Goal: Download file/media

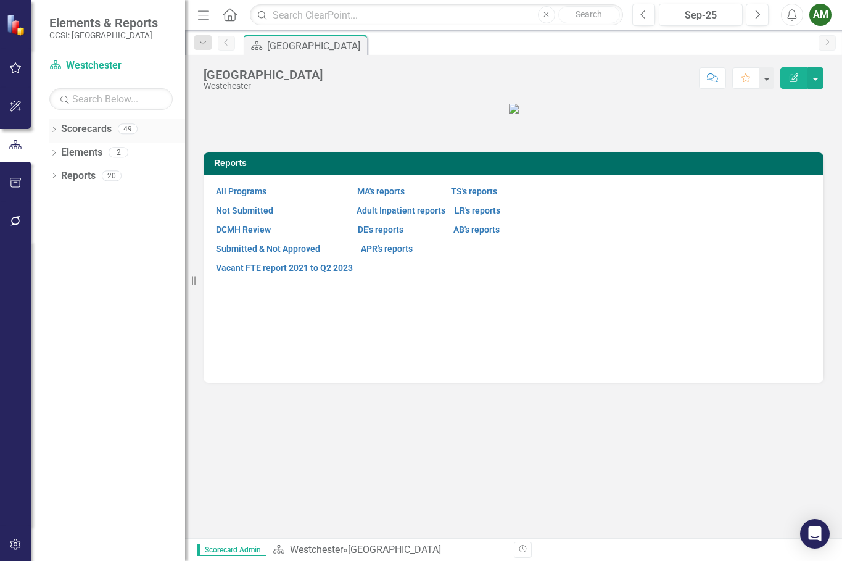
click at [51, 129] on icon "Dropdown" at bounding box center [53, 130] width 9 height 7
click at [62, 152] on icon "Dropdown" at bounding box center [60, 151] width 9 height 7
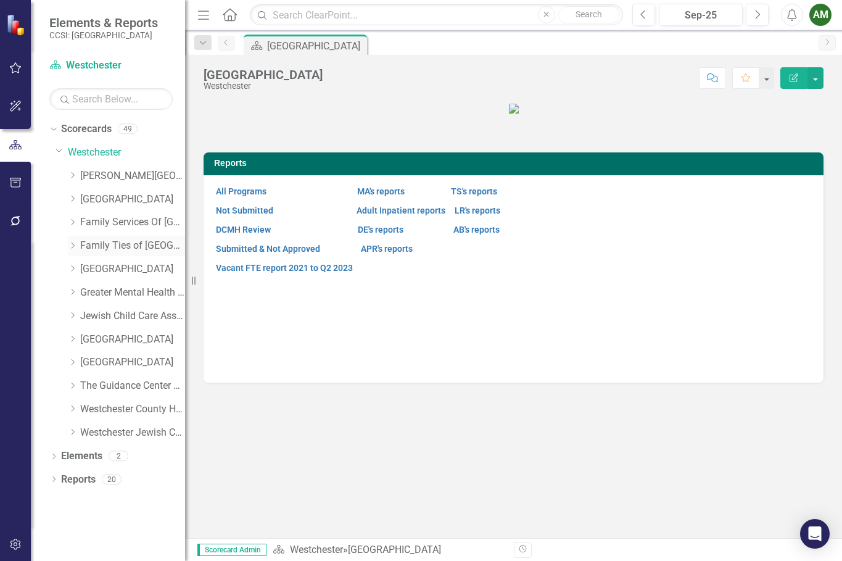
click at [75, 244] on icon "Dropdown" at bounding box center [72, 245] width 9 height 7
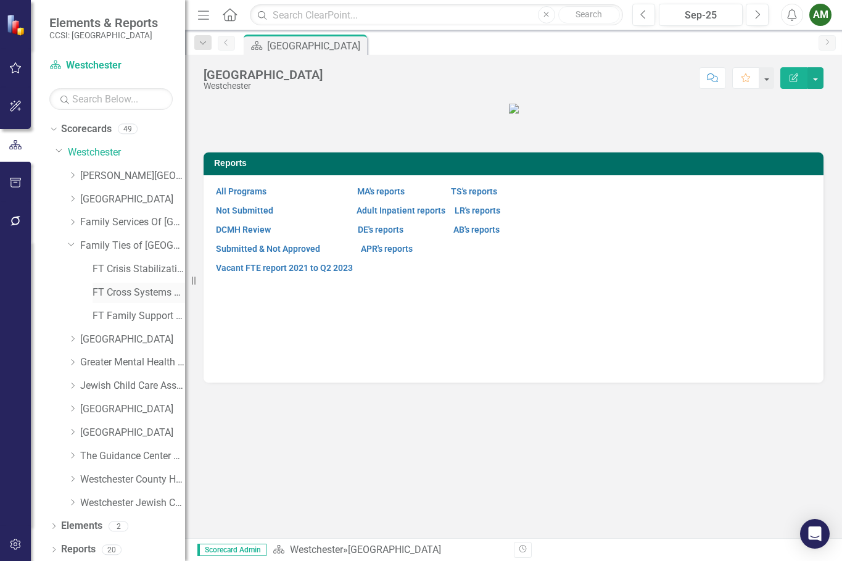
click at [100, 290] on link "FT Cross Systems Unit [PERSON_NAME]" at bounding box center [139, 293] width 93 height 14
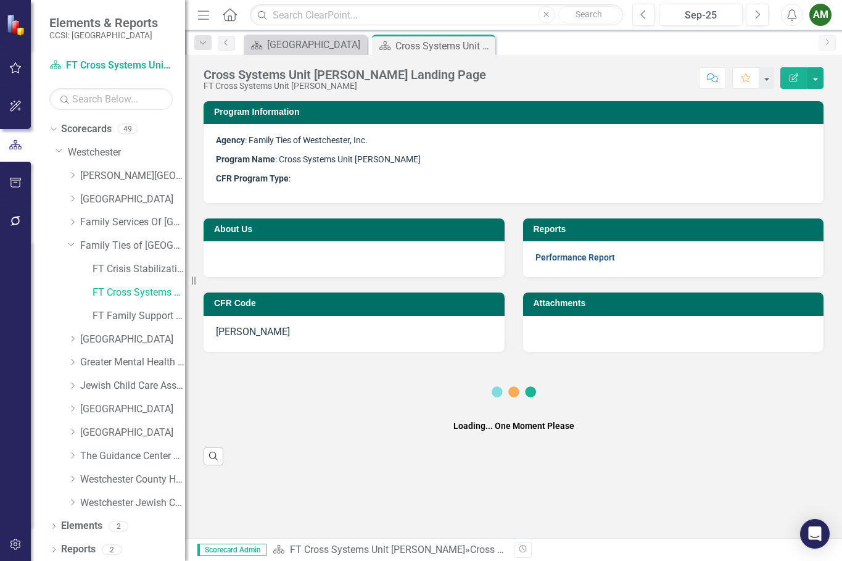
click at [543, 258] on link "Performance Report" at bounding box center [575, 257] width 80 height 10
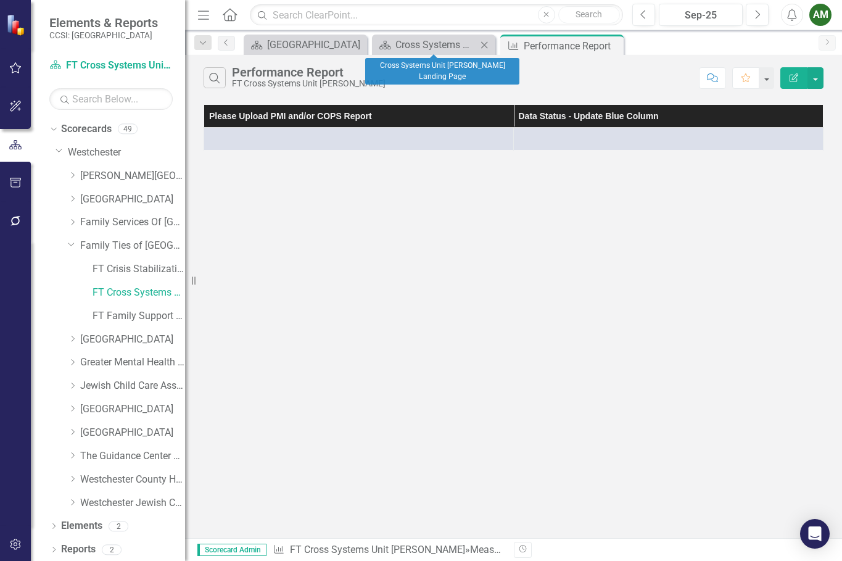
click at [487, 44] on icon "Close" at bounding box center [484, 45] width 12 height 10
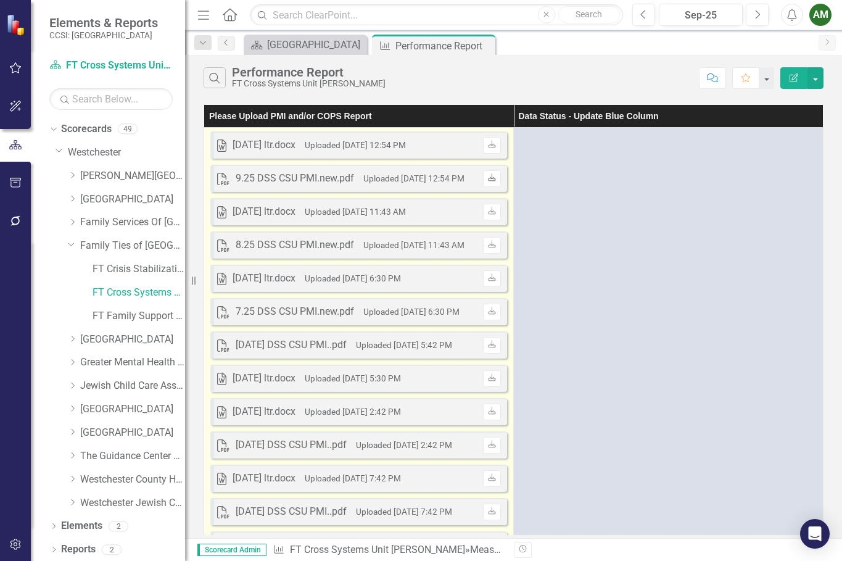
click at [493, 176] on icon "Download" at bounding box center [491, 178] width 9 height 7
click at [490, 144] on icon at bounding box center [491, 143] width 7 height 7
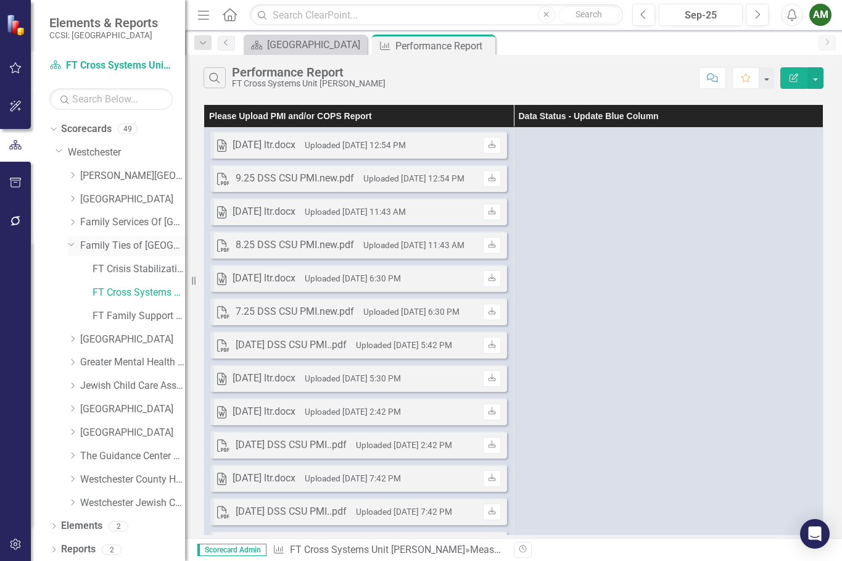
click at [68, 244] on icon "Dropdown" at bounding box center [71, 243] width 7 height 9
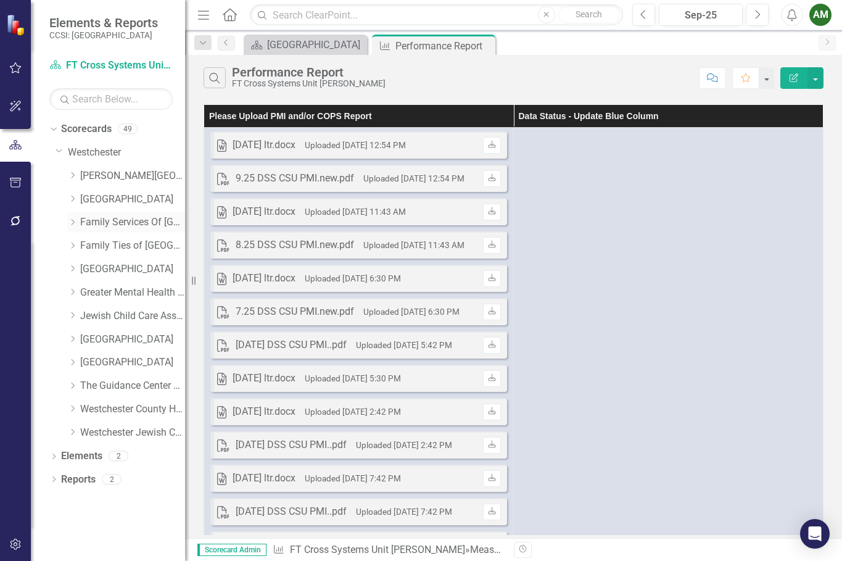
click at [73, 221] on icon "Dropdown" at bounding box center [72, 221] width 9 height 7
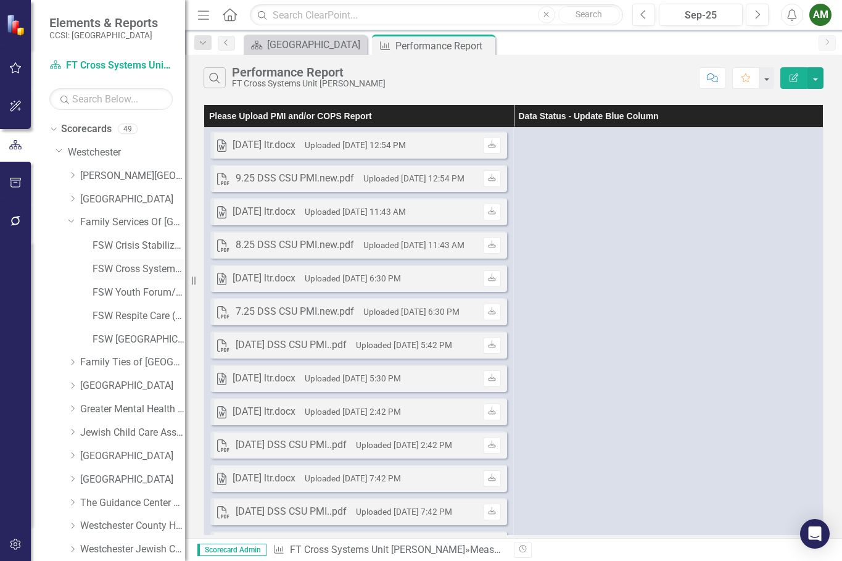
click at [104, 267] on link "FSW Cross Systems Unit [PERSON_NAME]" at bounding box center [139, 269] width 93 height 14
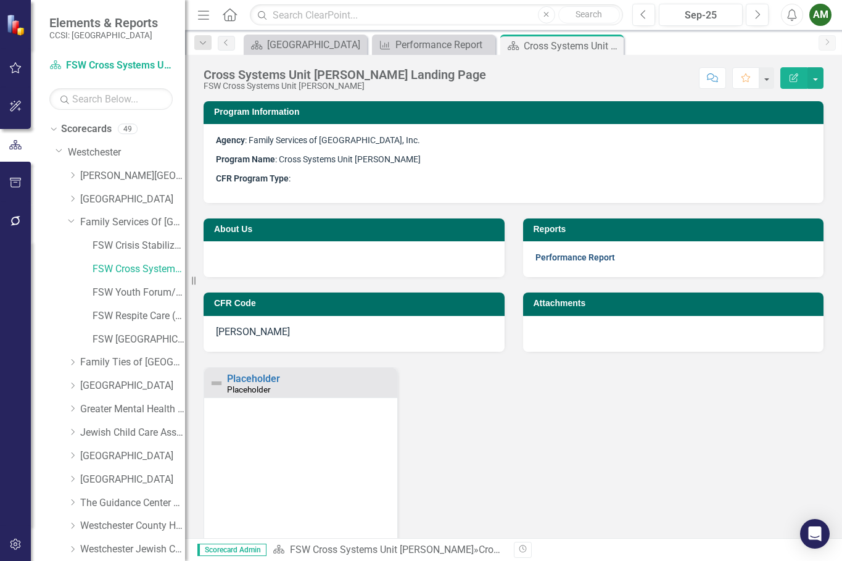
click at [555, 260] on link "Performance Report" at bounding box center [575, 257] width 80 height 10
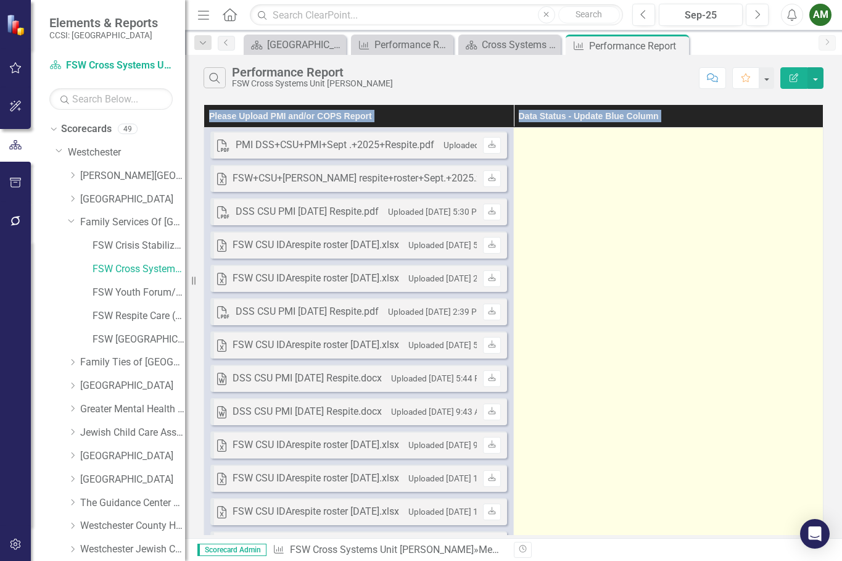
drag, startPoint x: 512, startPoint y: 199, endPoint x: 686, endPoint y: 226, distance: 176.0
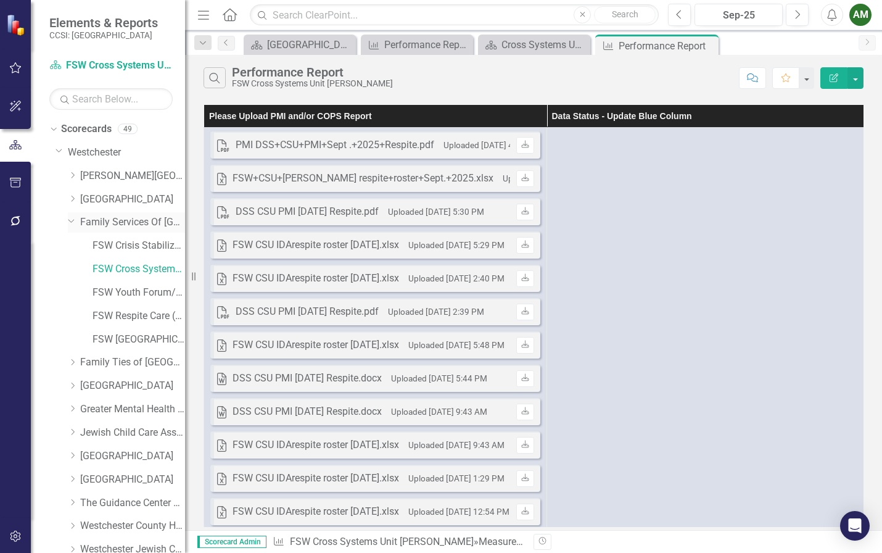
click at [72, 220] on icon "Dropdown" at bounding box center [71, 220] width 7 height 9
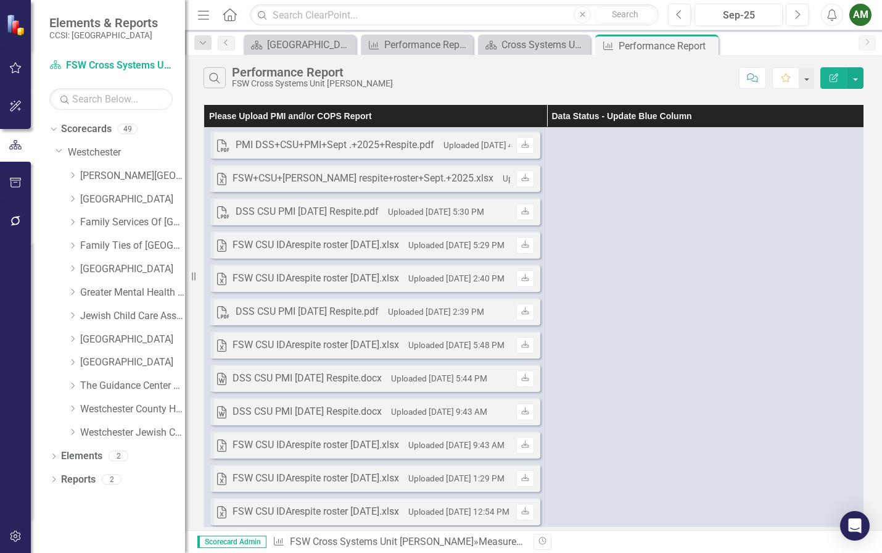
click at [841, 21] on div "AM" at bounding box center [860, 15] width 22 height 22
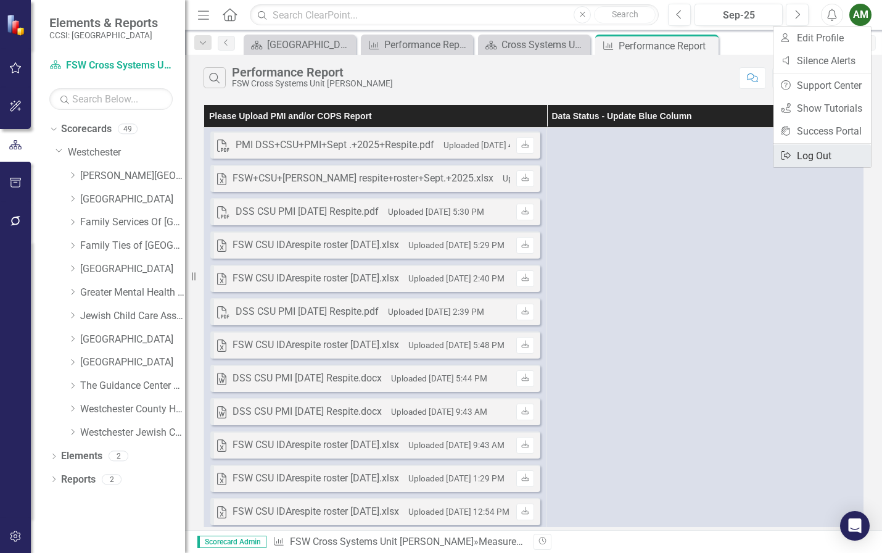
click at [786, 152] on icon "Logout" at bounding box center [786, 155] width 12 height 10
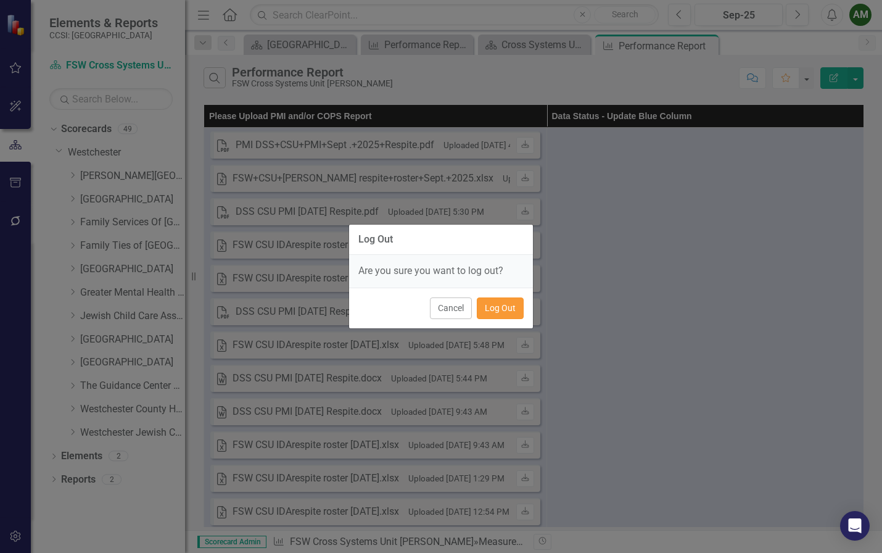
click at [489, 307] on button "Log Out" at bounding box center [500, 308] width 47 height 22
